Goal: Transaction & Acquisition: Obtain resource

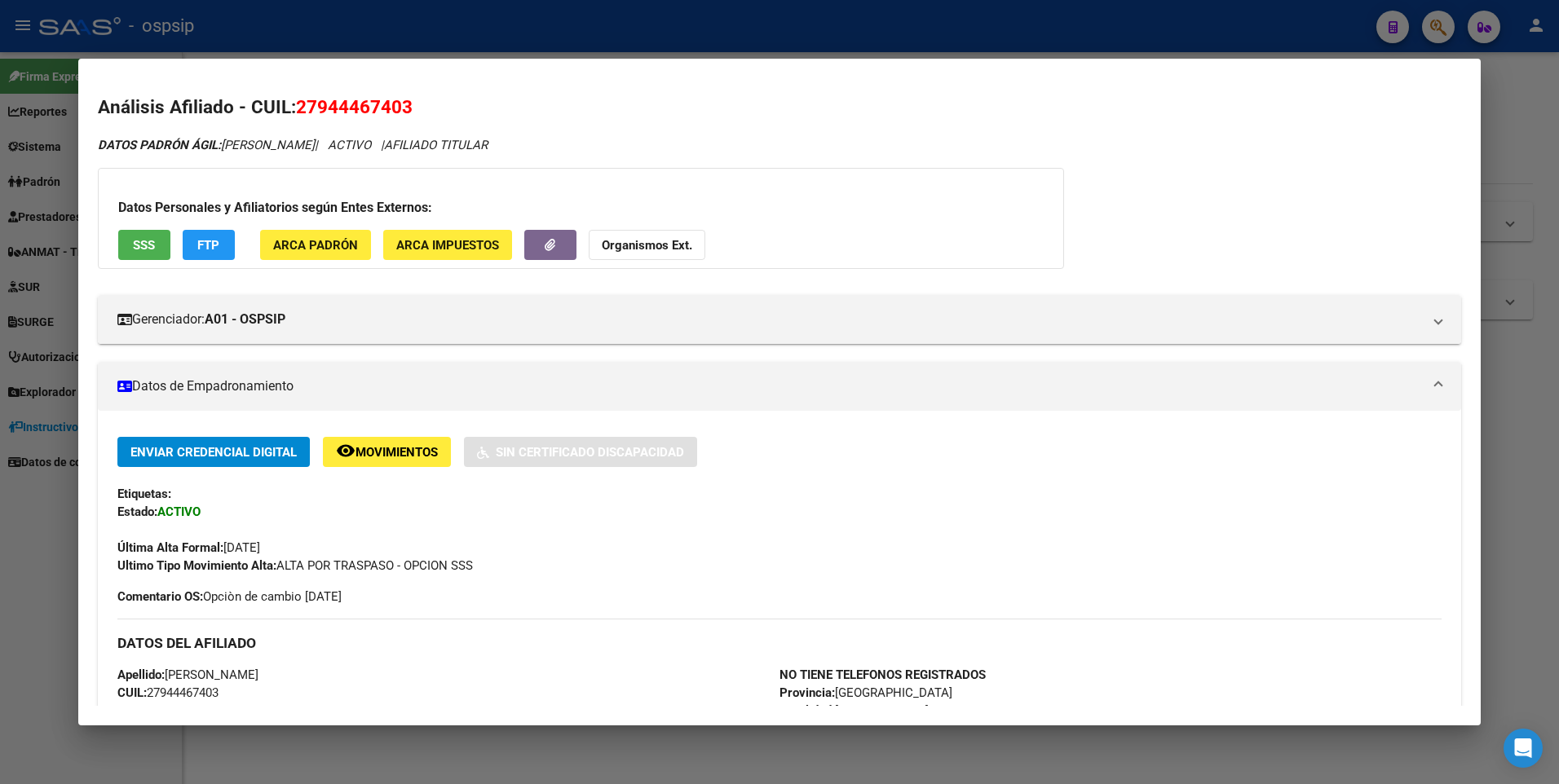
drag, startPoint x: 1345, startPoint y: 484, endPoint x: 1344, endPoint y: 414, distance: 70.0
click at [1347, 485] on div "Enviar Credencial Digital remove_red_eye Movimientos Sin Certificado Discapacid…" at bounding box center [780, 506] width 1325 height 138
click at [1118, 25] on div at bounding box center [779, 392] width 1559 height 784
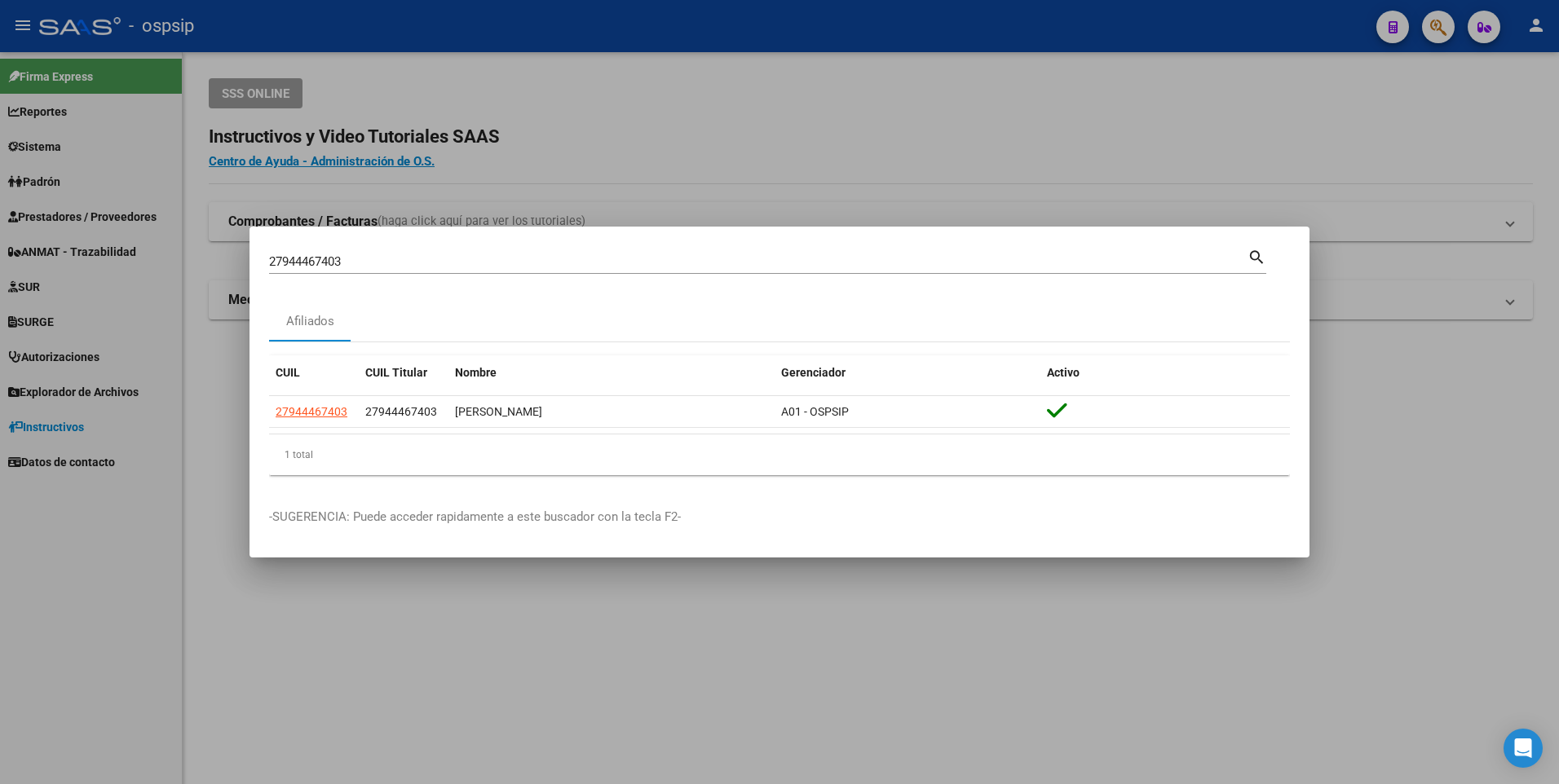
click at [1338, 109] on div at bounding box center [779, 392] width 1559 height 784
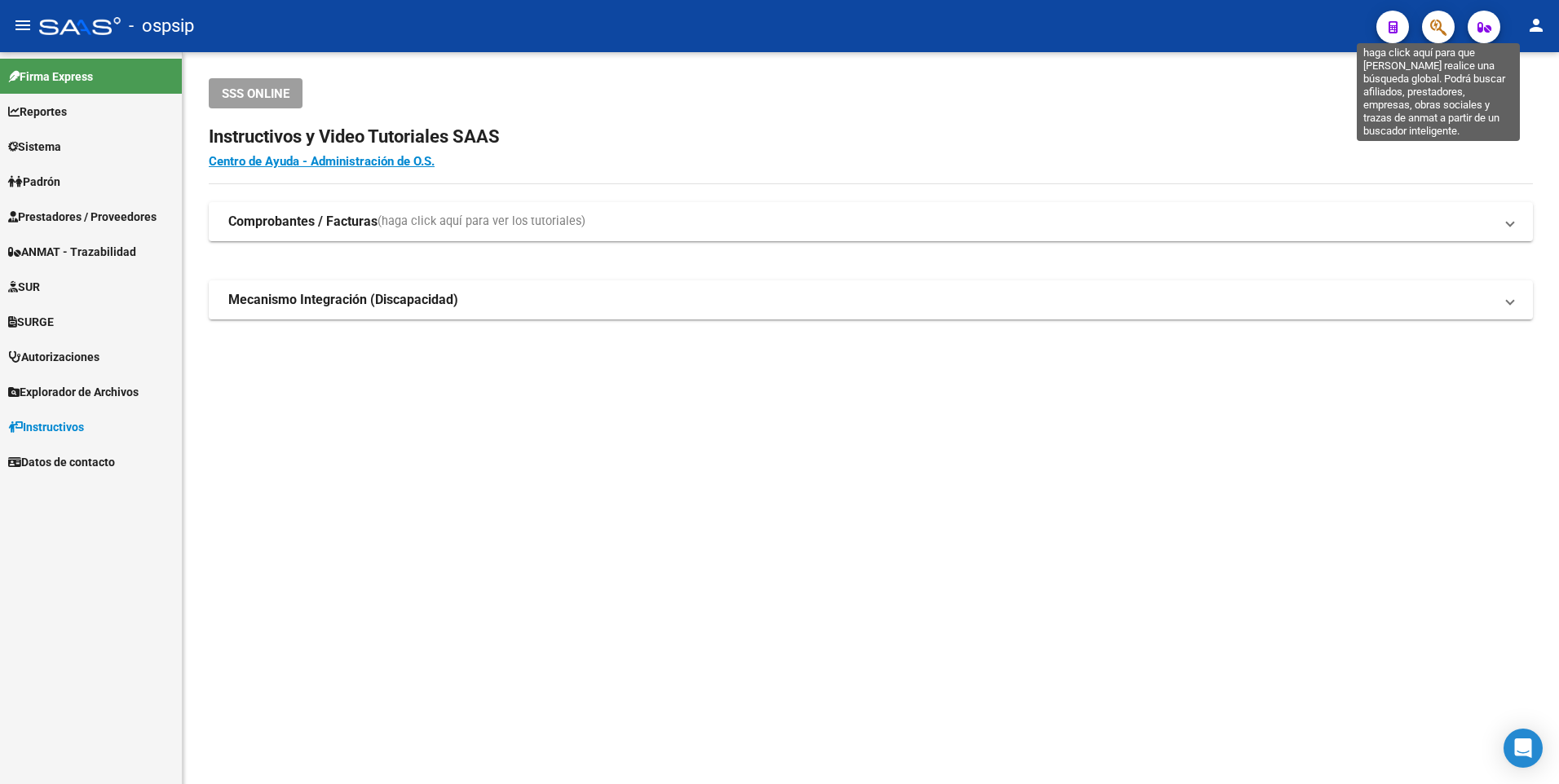
click at [1445, 19] on icon "button" at bounding box center [1438, 27] width 16 height 19
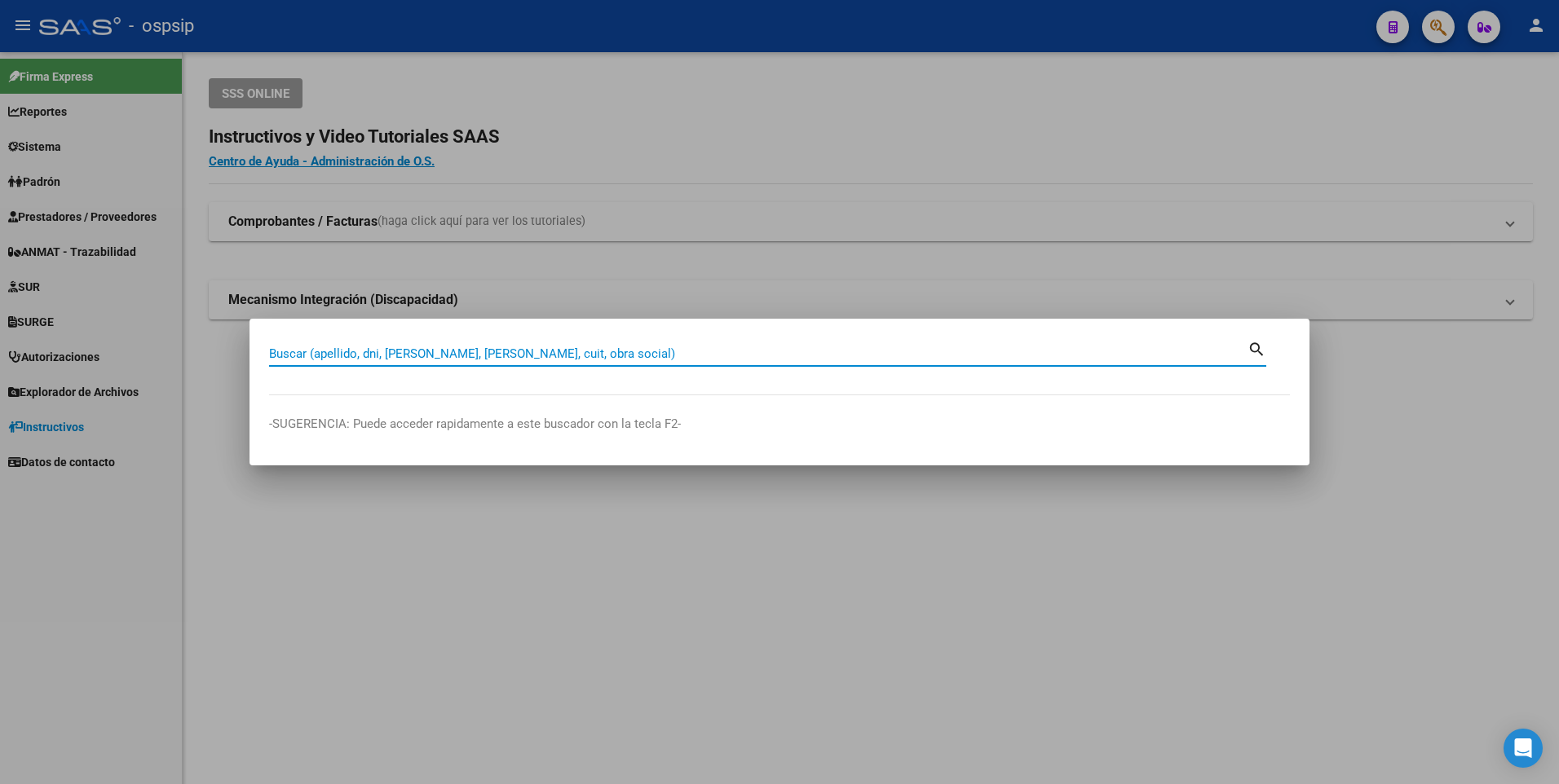
click at [92, 216] on div at bounding box center [779, 392] width 1559 height 784
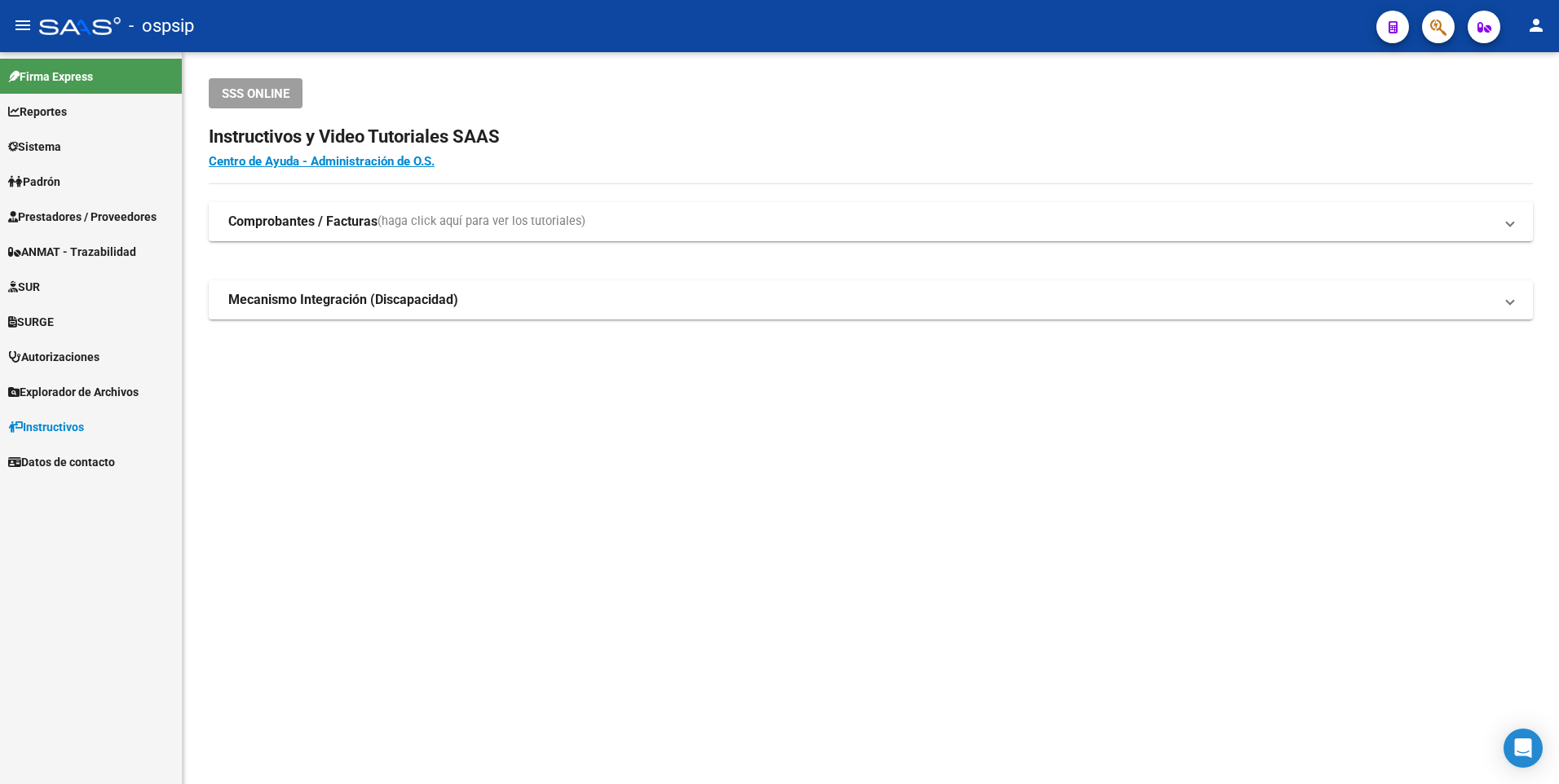
click at [90, 222] on span "Prestadores / Proveedores" at bounding box center [82, 216] width 148 height 18
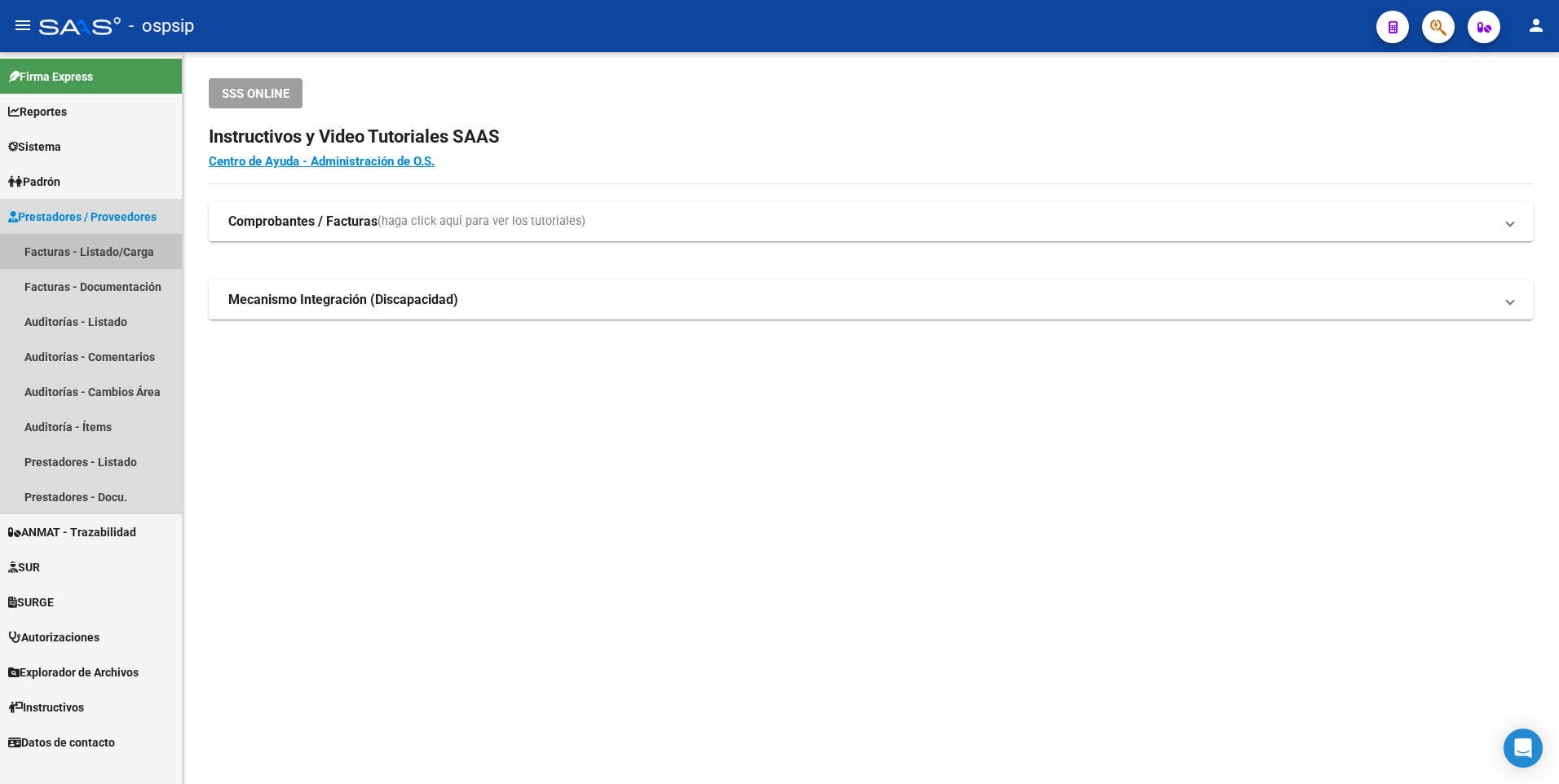
click at [58, 248] on link "Facturas - Listado/Carga" at bounding box center [91, 252] width 182 height 35
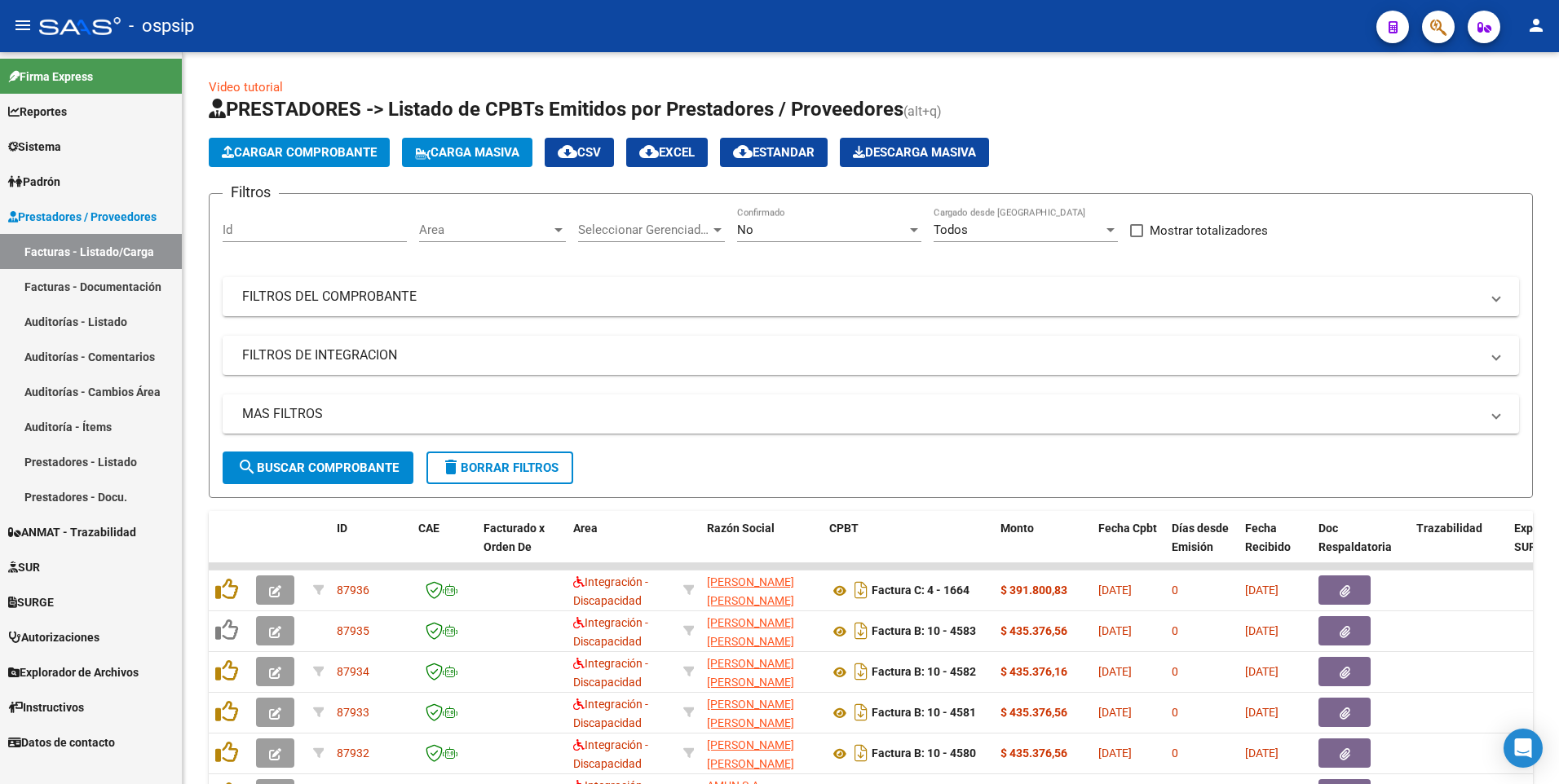
click at [86, 283] on link "Facturas - Documentación" at bounding box center [91, 287] width 182 height 35
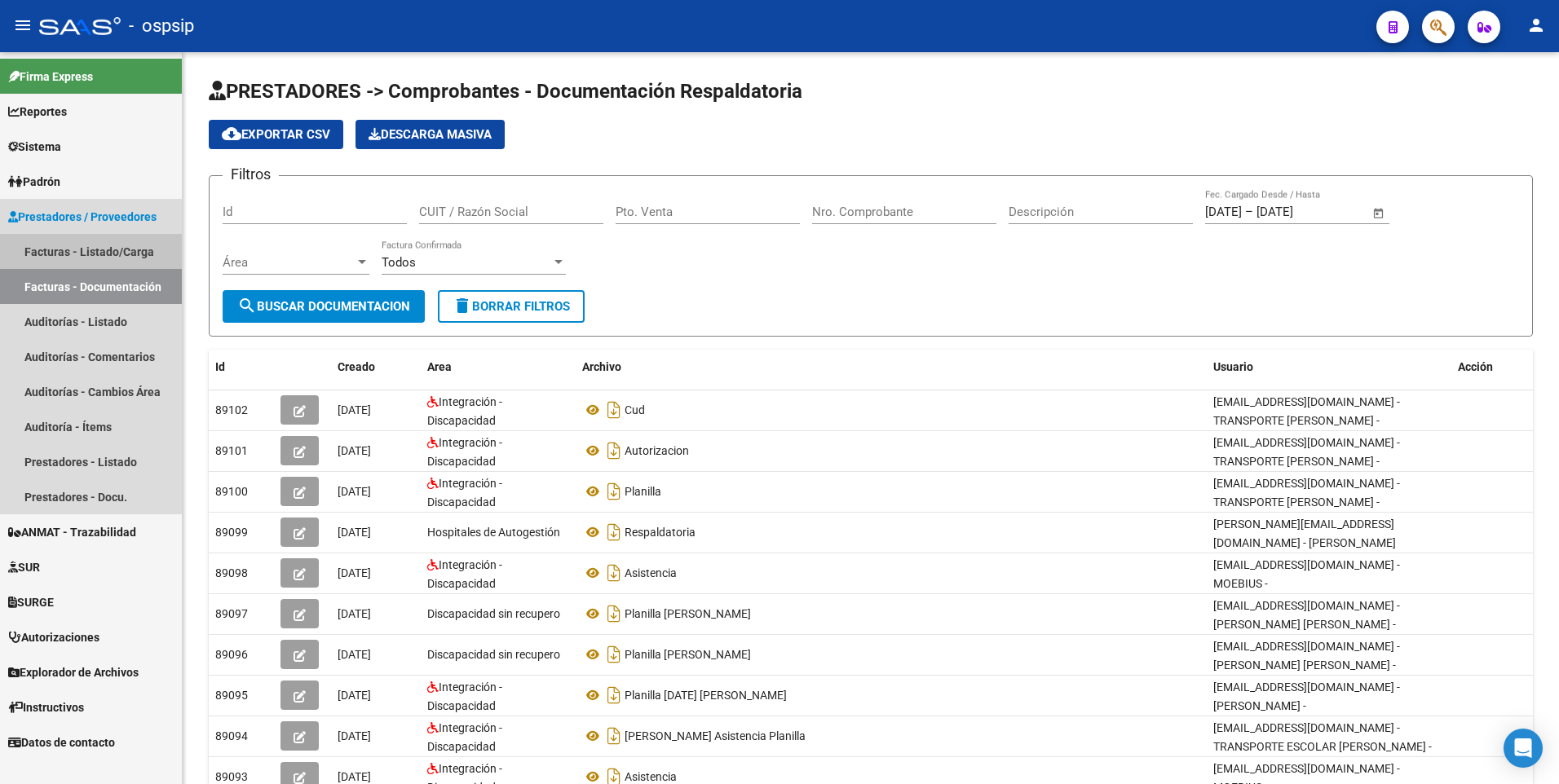
click at [83, 249] on link "Facturas - Listado/Carga" at bounding box center [91, 252] width 182 height 35
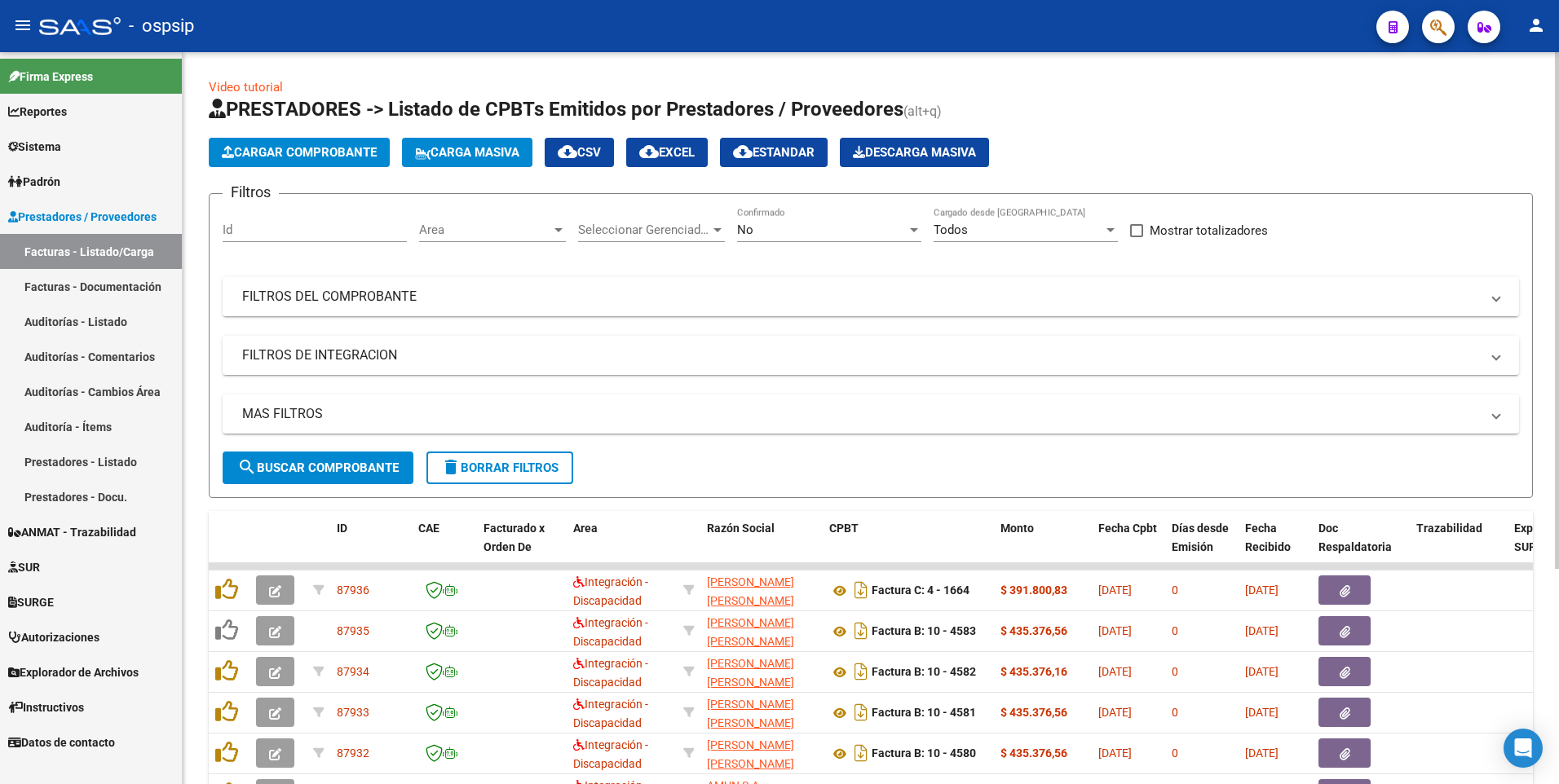
click at [343, 306] on mat-expansion-panel-header "FILTROS DEL COMPROBANTE" at bounding box center [871, 296] width 1297 height 40
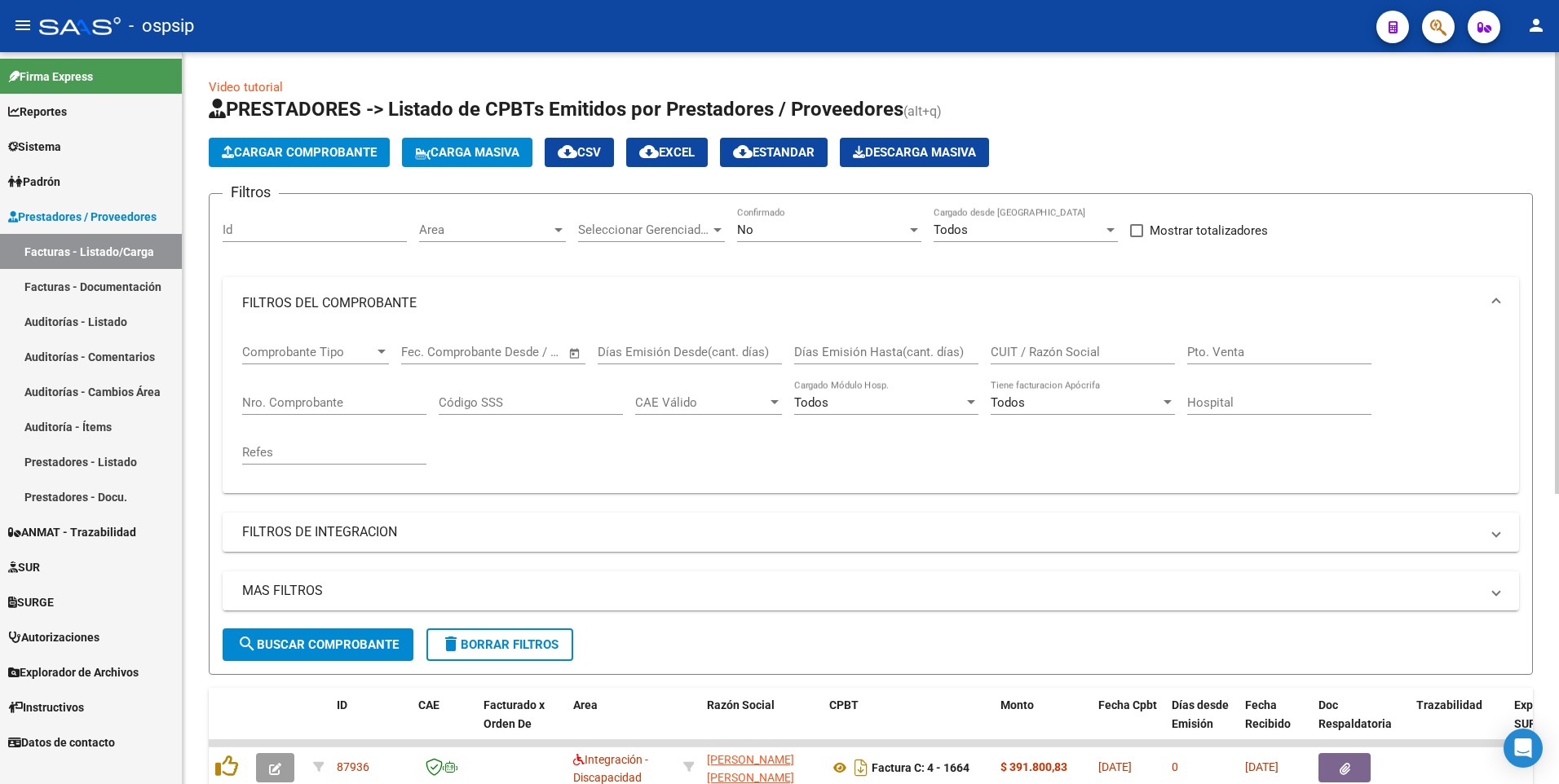
click at [325, 404] on input "Nro. Comprobante" at bounding box center [334, 402] width 184 height 14
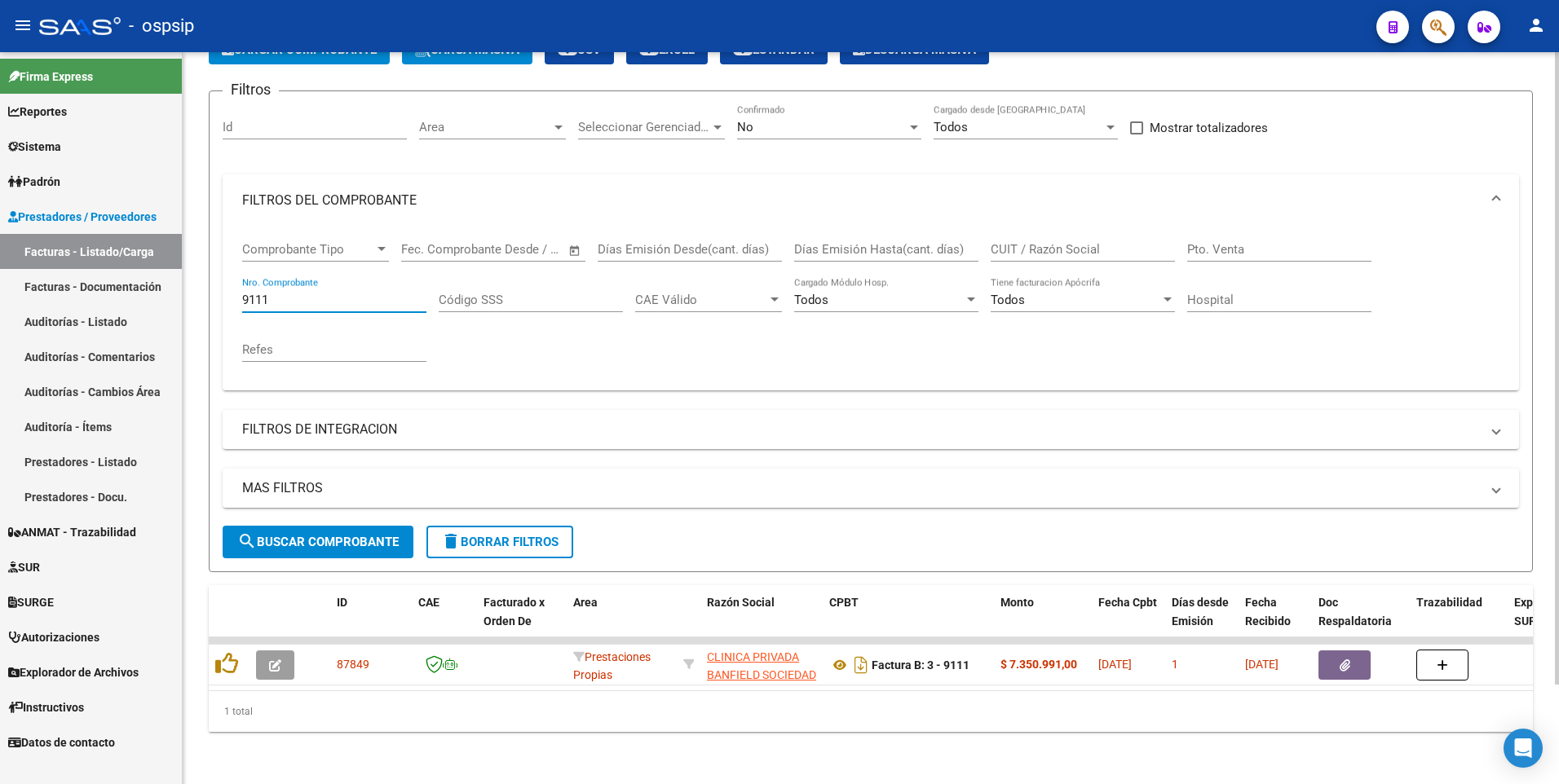
scroll to position [115, 0]
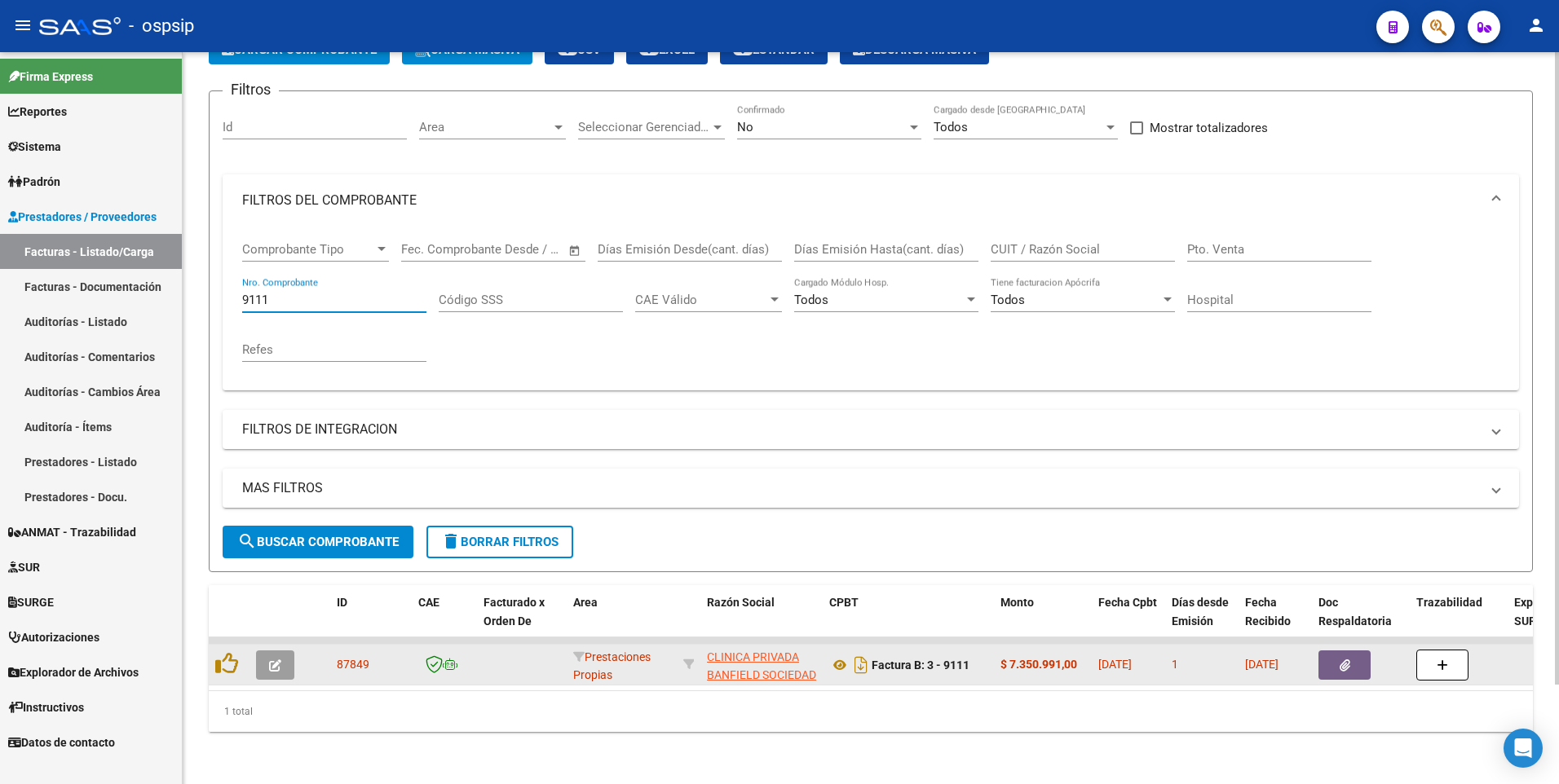
type input "9111"
click at [1329, 666] on button "button" at bounding box center [1344, 665] width 52 height 29
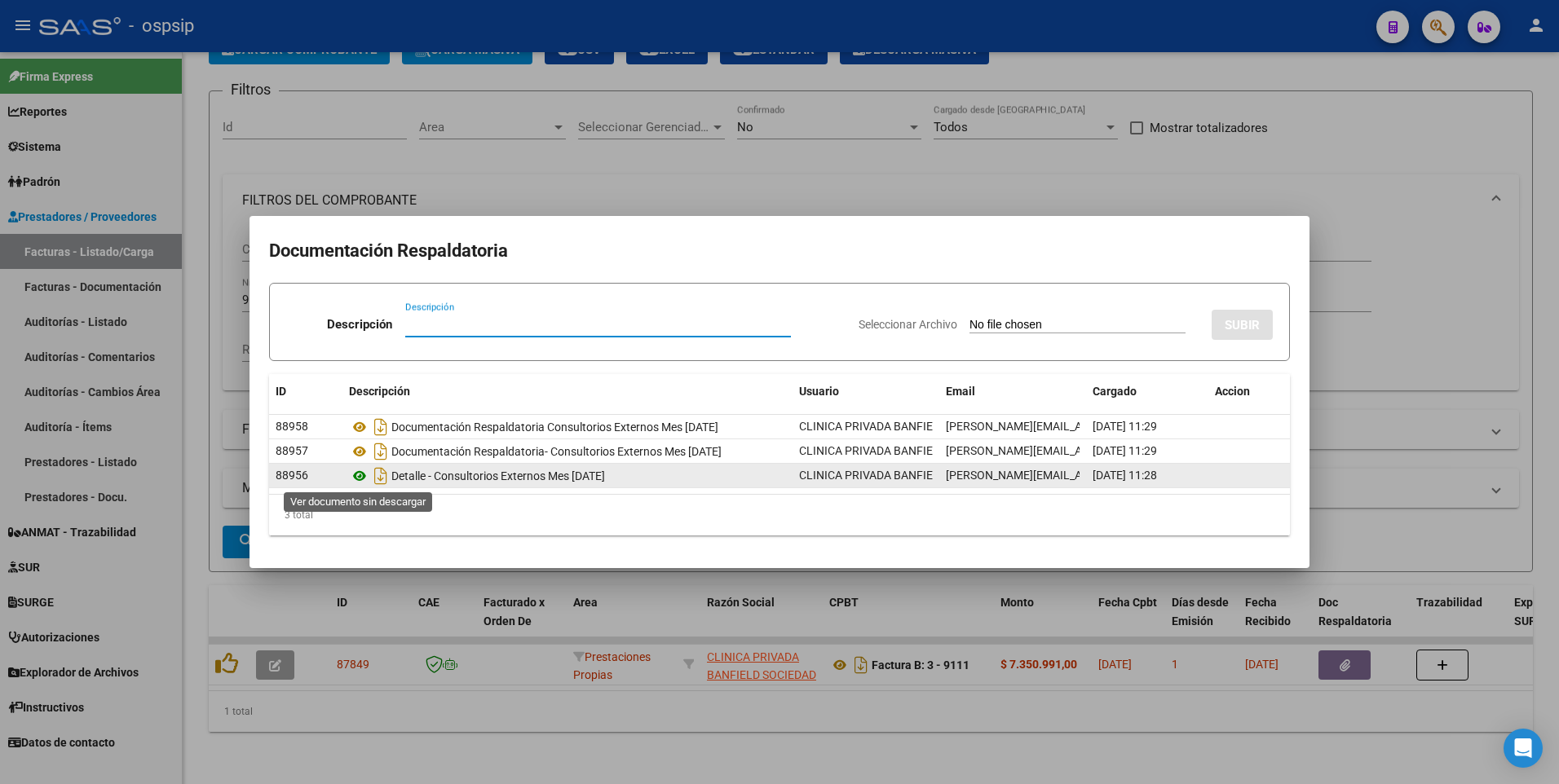
click at [358, 481] on icon at bounding box center [359, 475] width 21 height 19
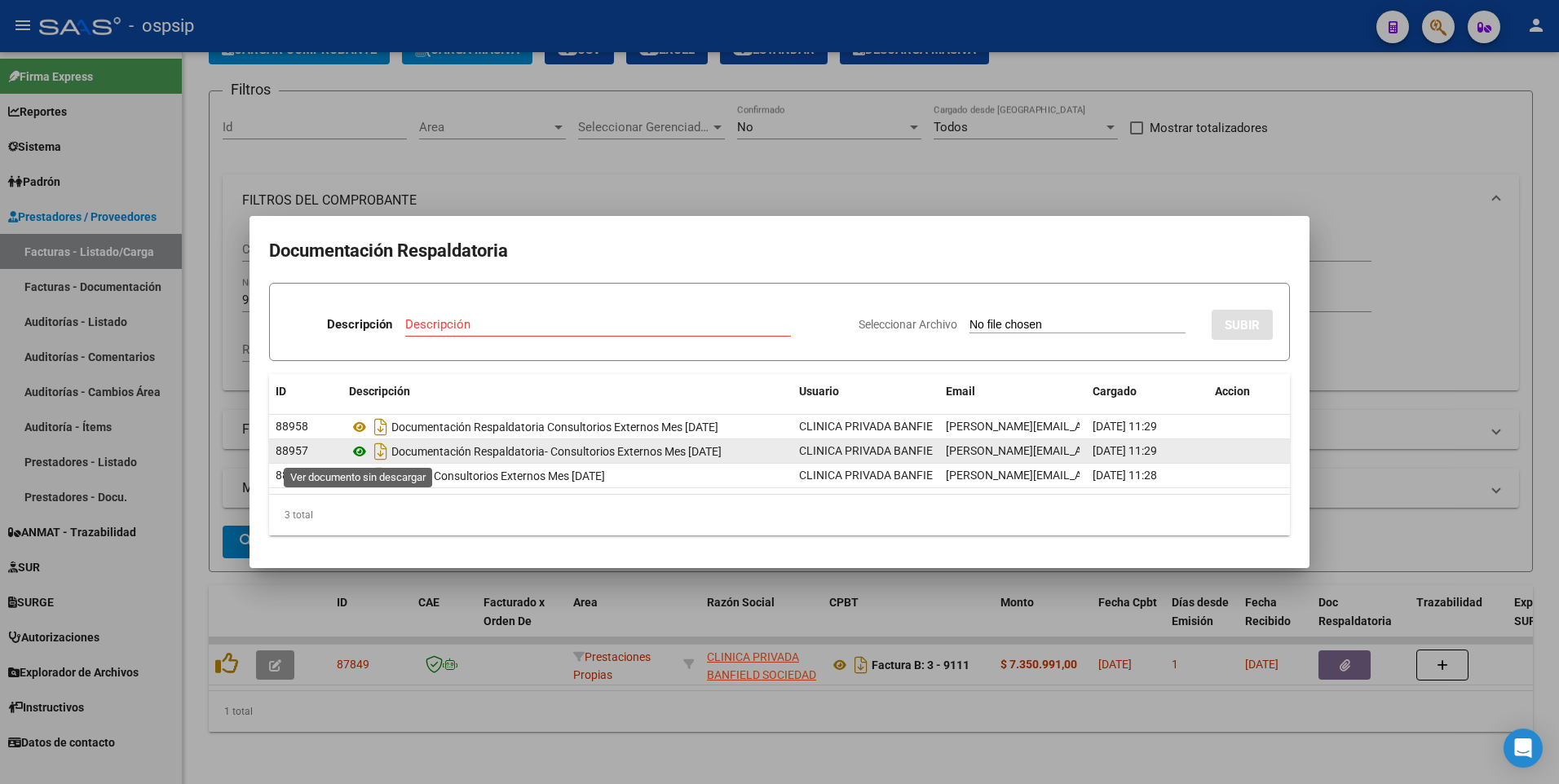
click at [355, 449] on icon at bounding box center [359, 451] width 21 height 19
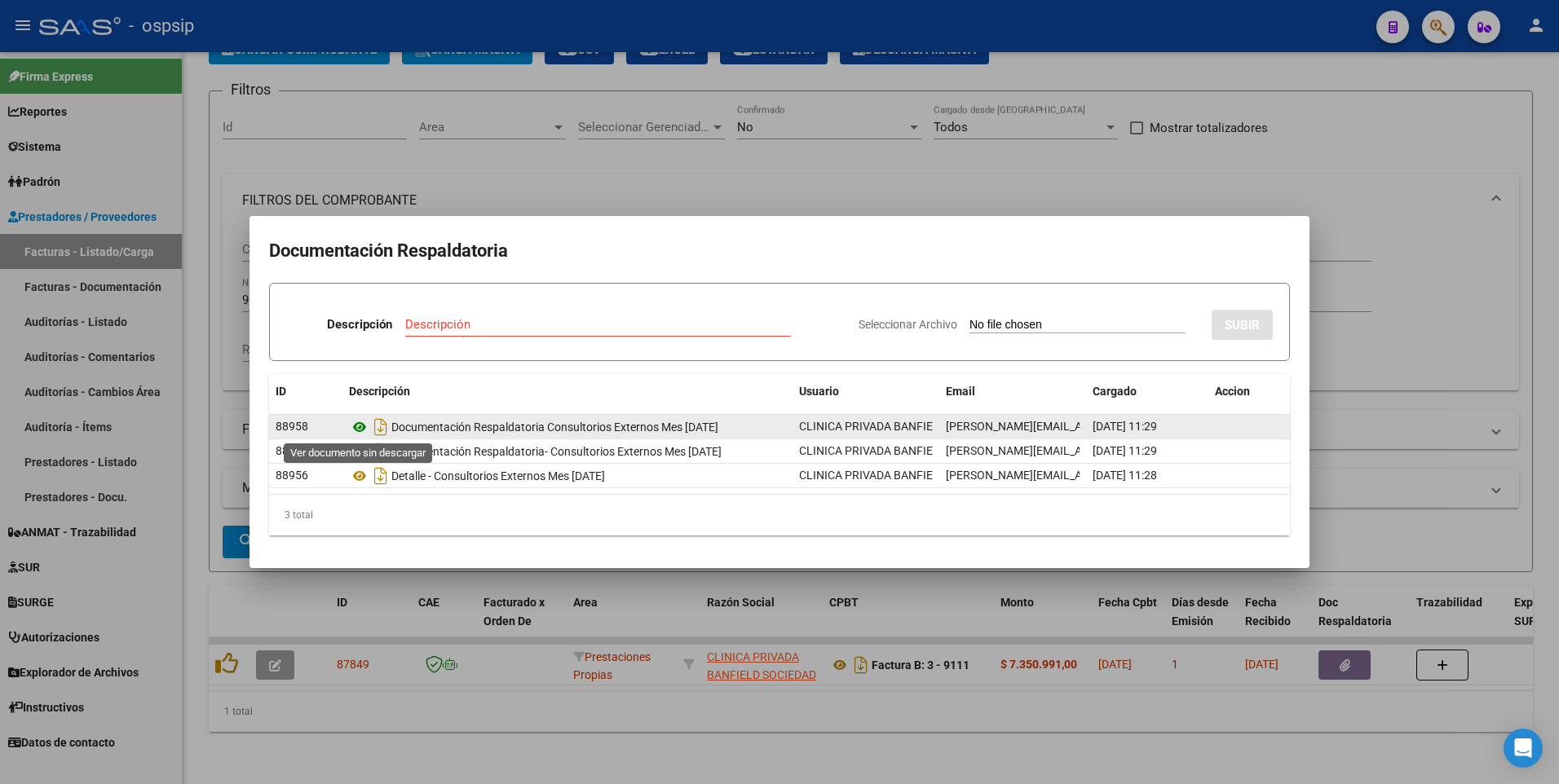
click at [360, 426] on icon at bounding box center [359, 426] width 21 height 19
